Goal: Find specific page/section: Find specific page/section

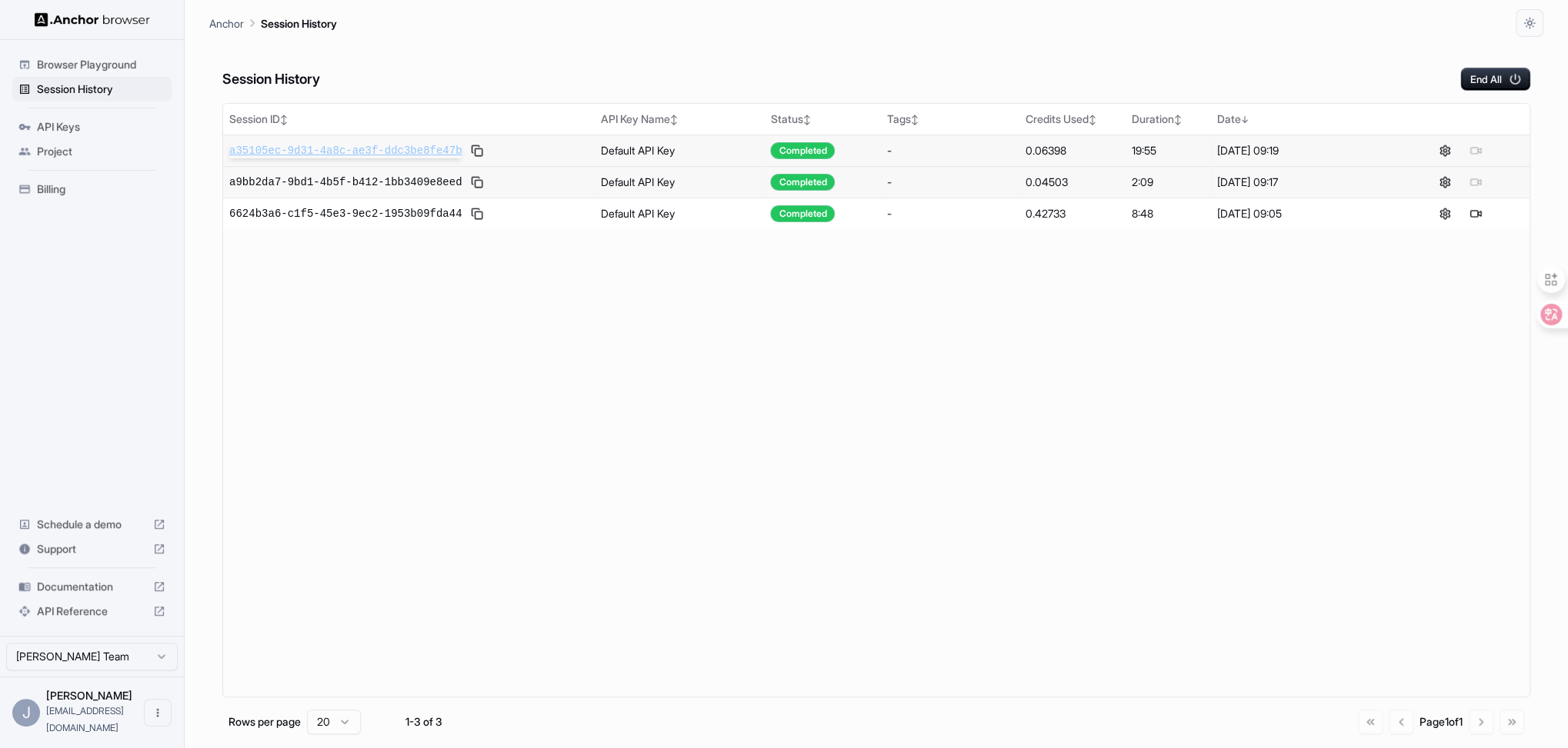
click at [327, 147] on span "a35105ec-9d31-4a8c-ae3f-ddc3be8fe47b" at bounding box center [346, 150] width 232 height 15
